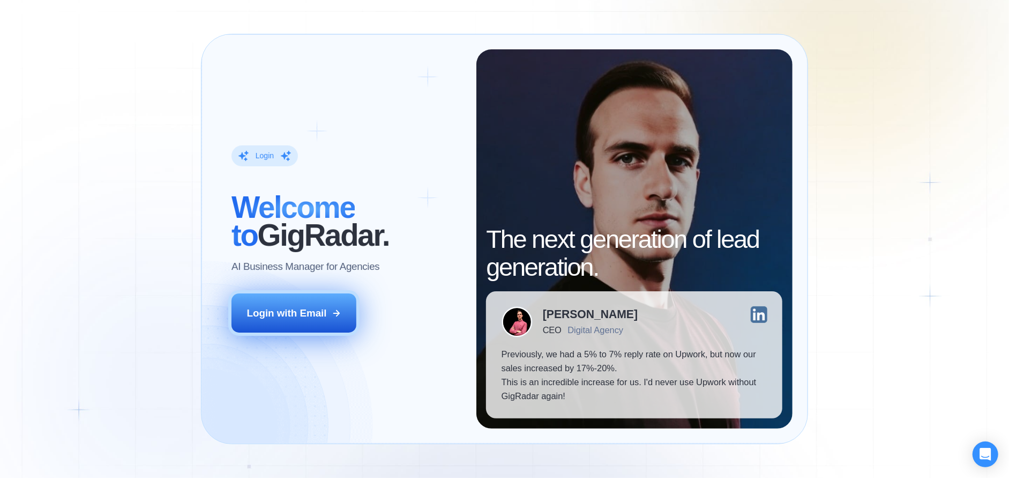
click at [321, 301] on button "Login with Email" at bounding box center [294, 312] width 125 height 39
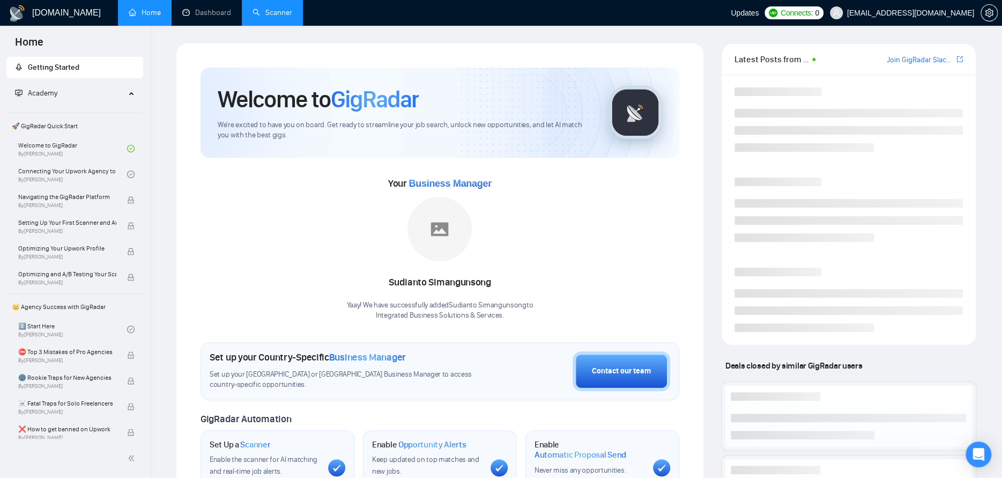
click at [282, 16] on link "Scanner" at bounding box center [272, 12] width 40 height 9
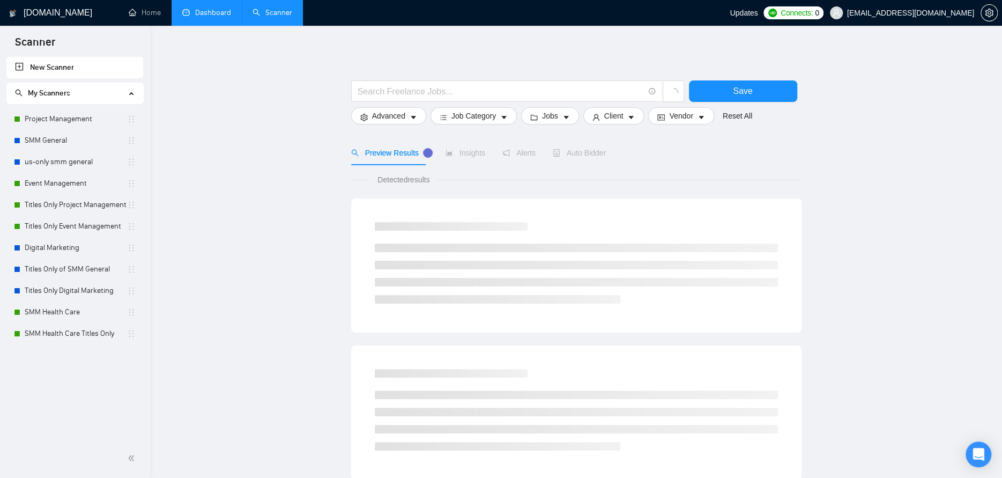
click at [216, 9] on link "Dashboard" at bounding box center [206, 12] width 49 height 9
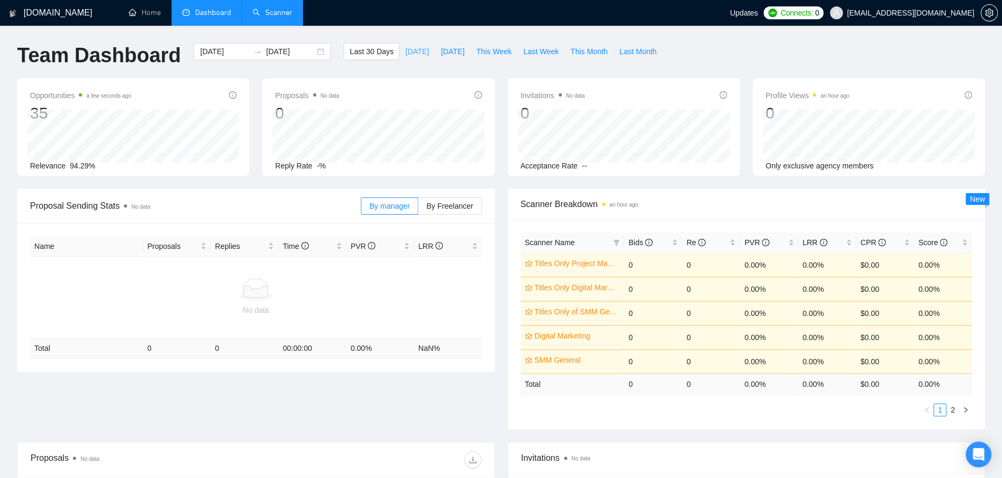
click at [405, 50] on span "[DATE]" at bounding box center [417, 52] width 24 height 12
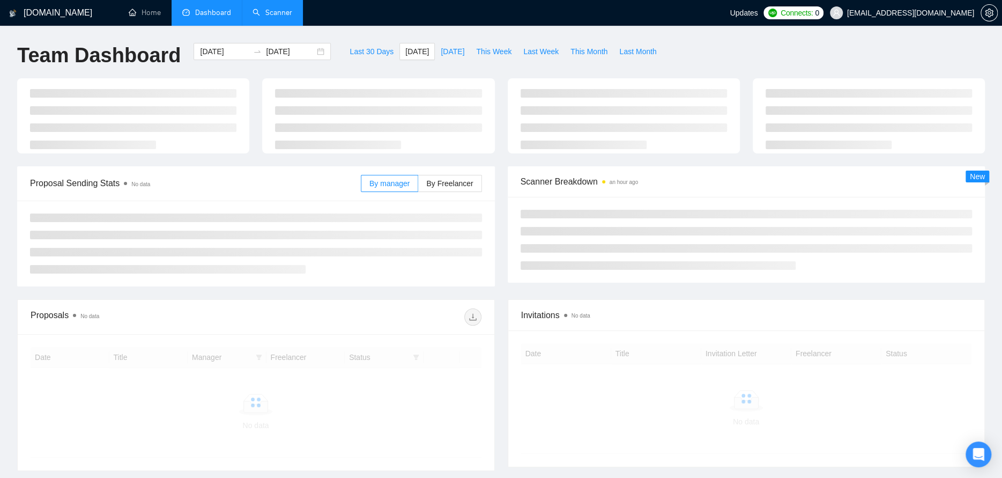
type input "[DATE]"
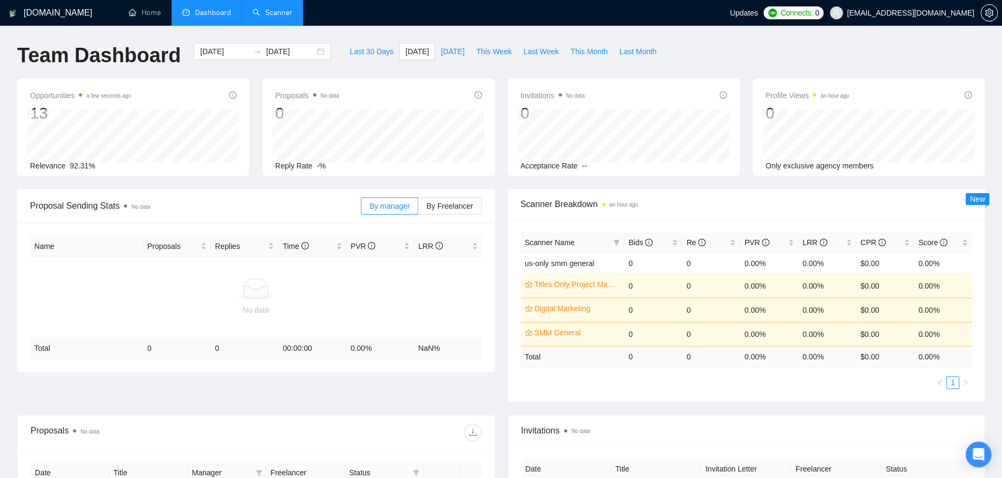
click at [269, 16] on link "Scanner" at bounding box center [272, 12] width 40 height 9
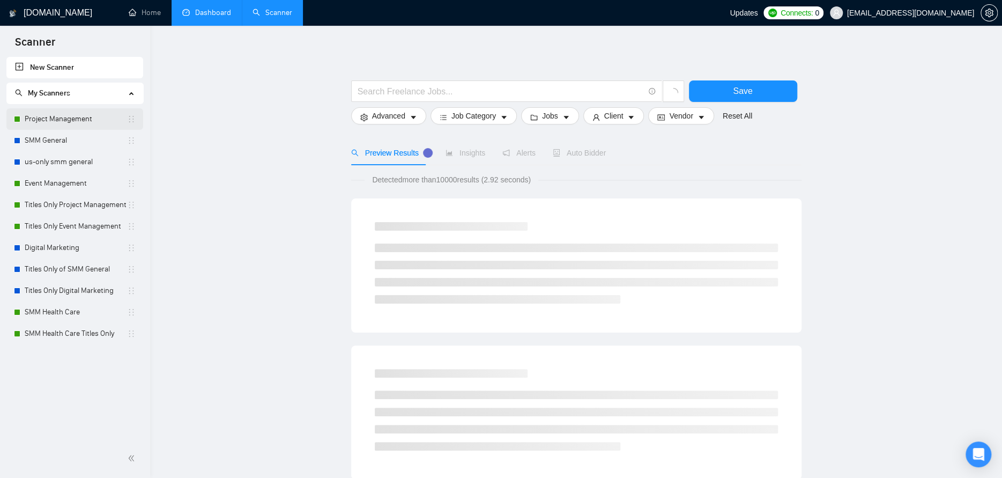
click at [79, 121] on link "Project Management" at bounding box center [76, 118] width 102 height 21
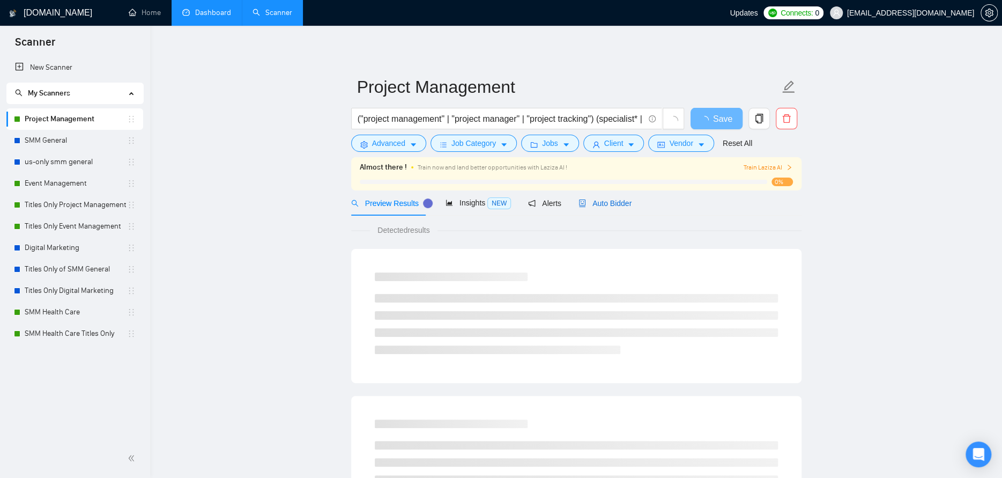
click at [617, 207] on div "Auto Bidder" at bounding box center [604, 203] width 53 height 12
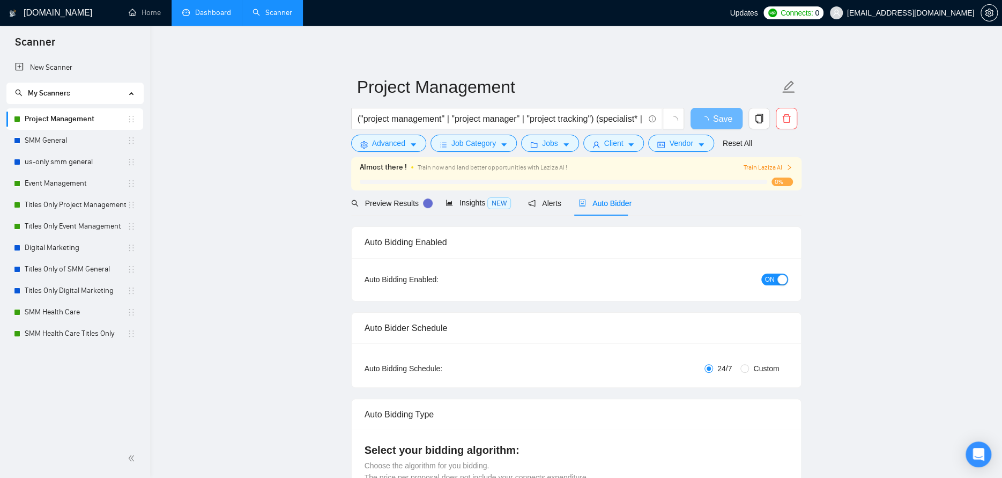
checkbox input "true"
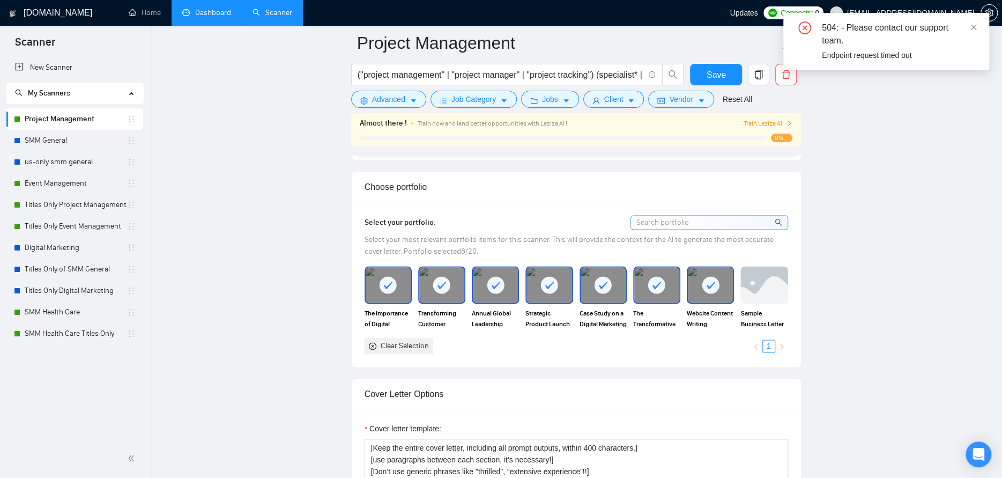
scroll to position [858, 0]
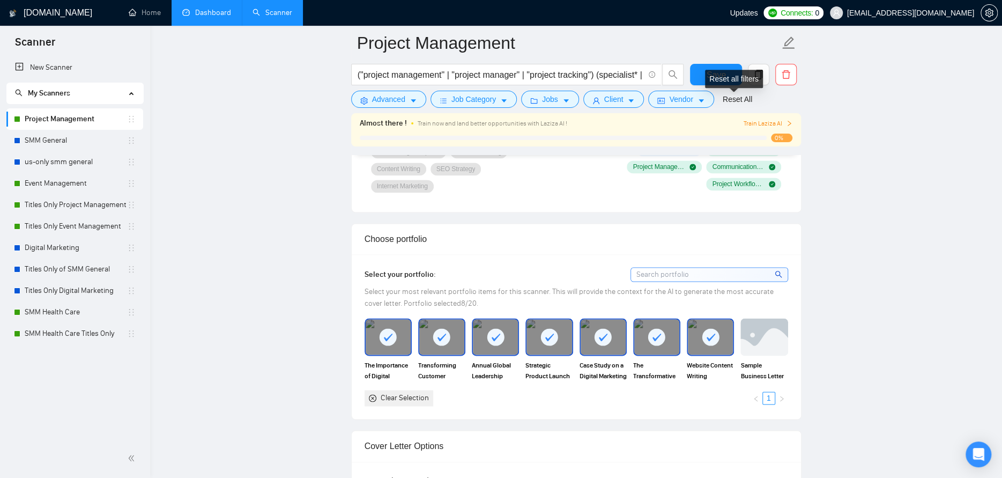
click at [723, 80] on div "Reset all filters" at bounding box center [734, 79] width 58 height 18
click at [197, 11] on link "Dashboard" at bounding box center [206, 12] width 49 height 9
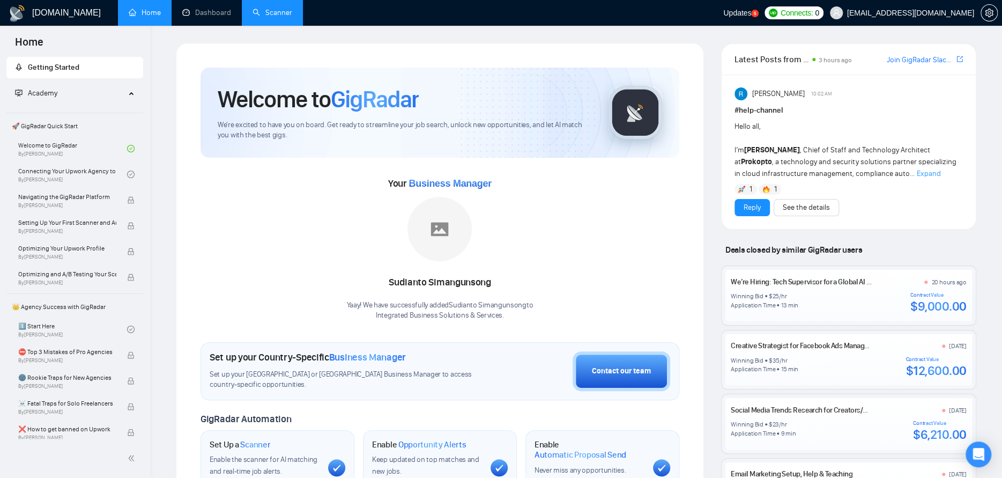
click at [271, 13] on link "Scanner" at bounding box center [272, 12] width 40 height 9
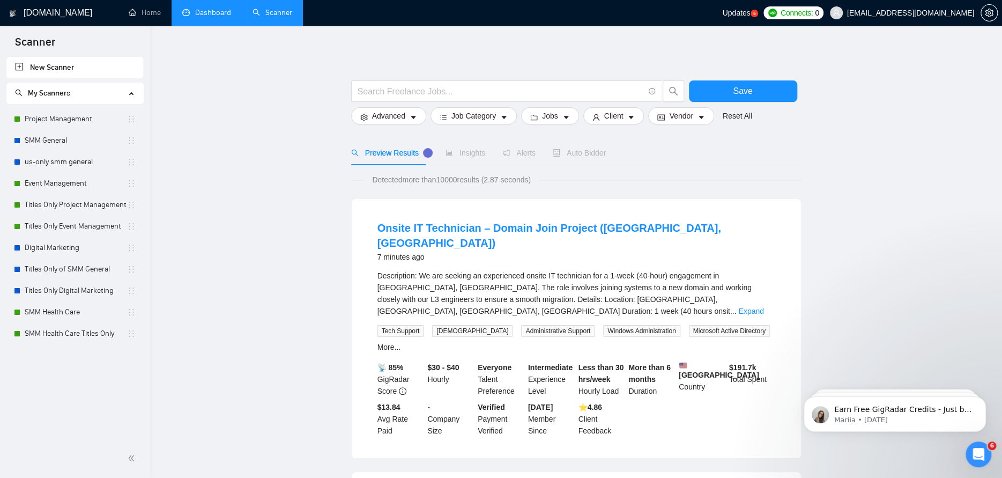
click at [199, 16] on link "Dashboard" at bounding box center [206, 12] width 49 height 9
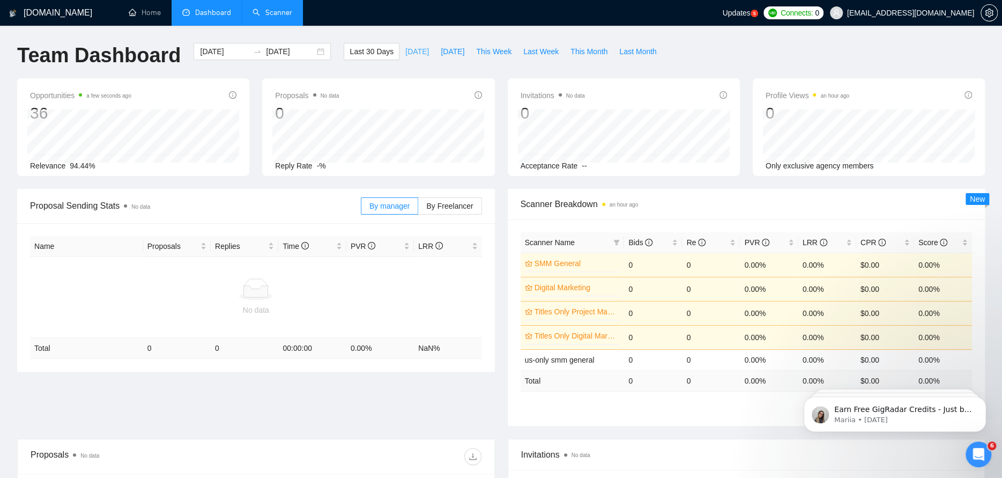
click at [405, 51] on span "[DATE]" at bounding box center [417, 52] width 24 height 12
type input "[DATE]"
